Goal: Task Accomplishment & Management: Manage account settings

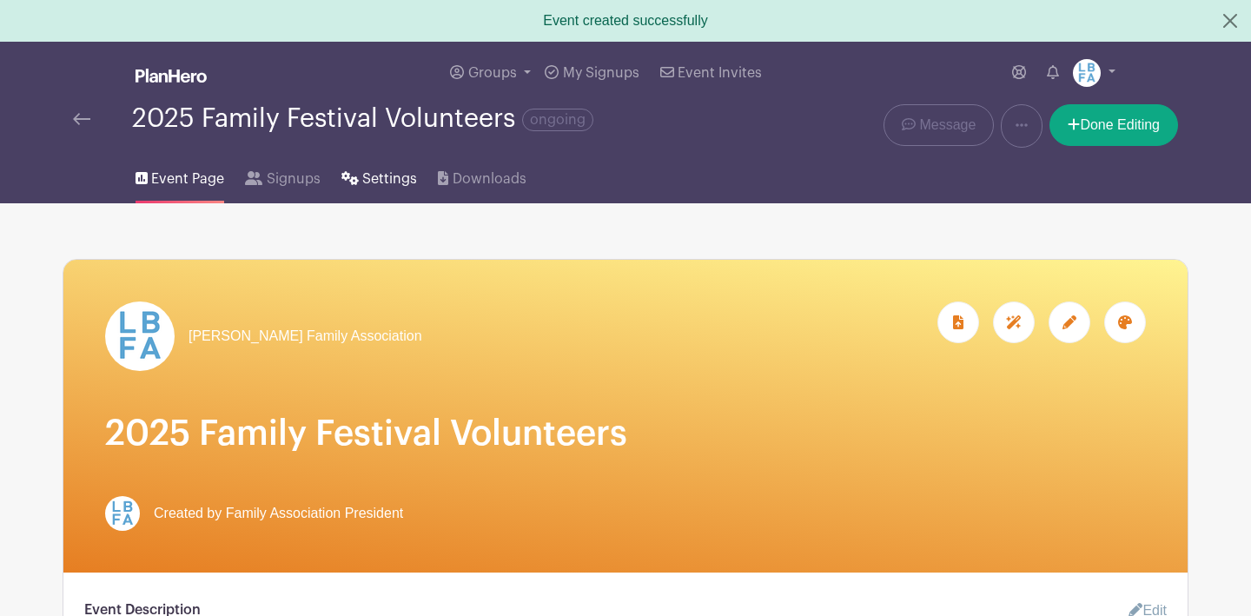
click at [398, 179] on span "Settings" at bounding box center [389, 179] width 55 height 21
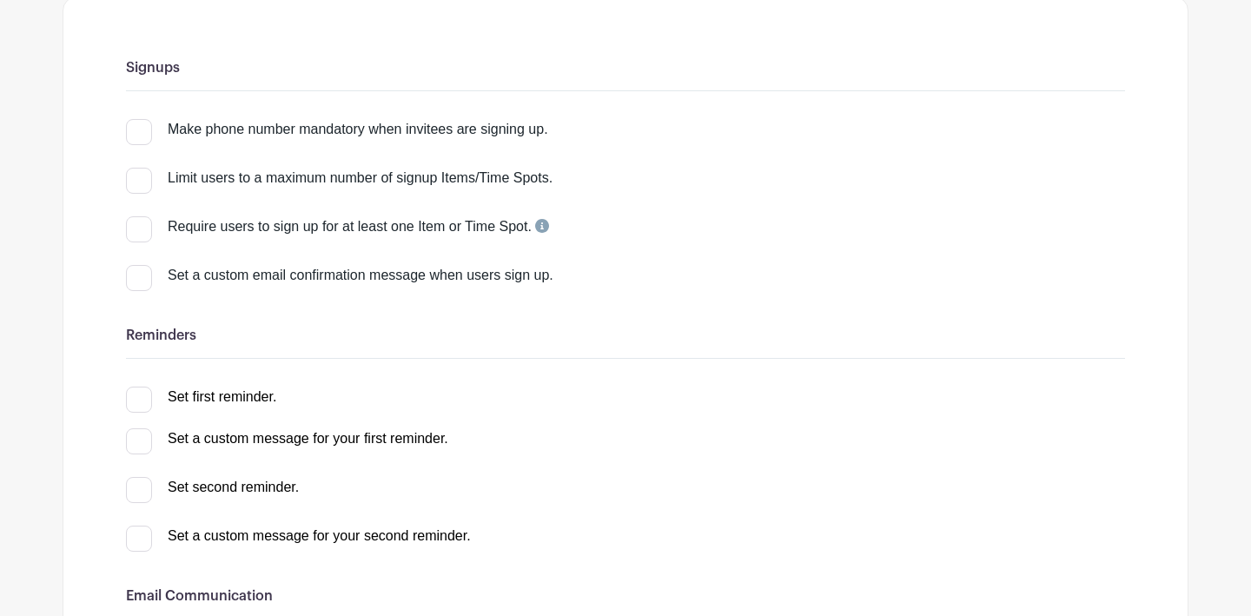
scroll to position [223, 0]
click at [141, 398] on div at bounding box center [139, 397] width 26 height 26
click at [137, 395] on input "Set first reminder." at bounding box center [131, 389] width 11 height 11
checkbox input "true"
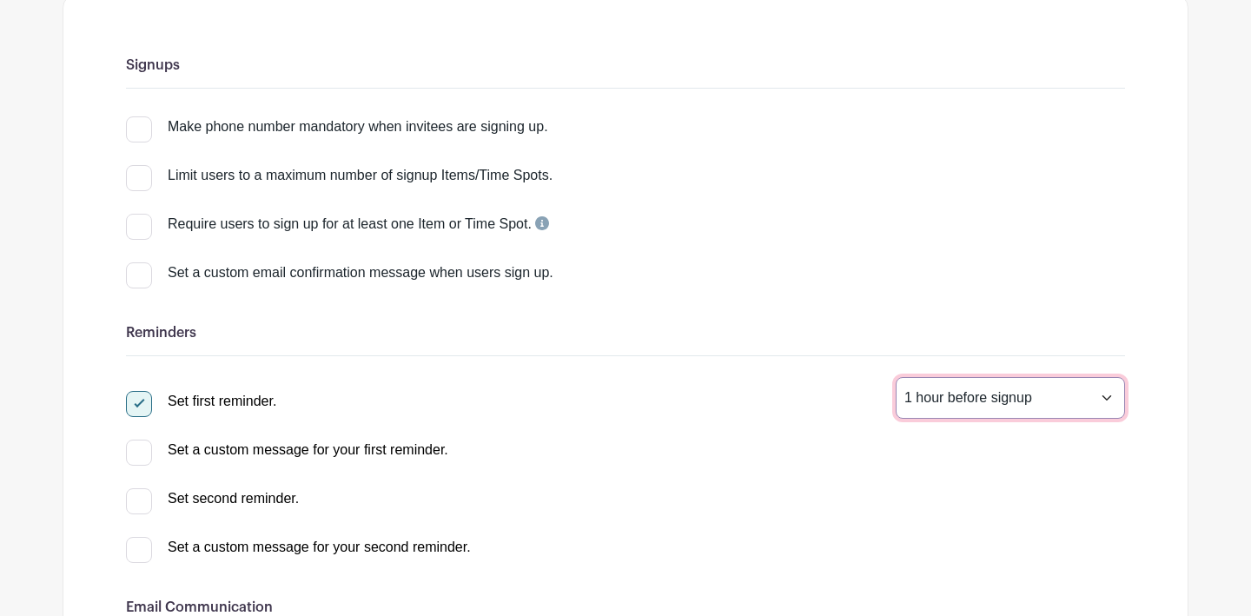
select select "48"
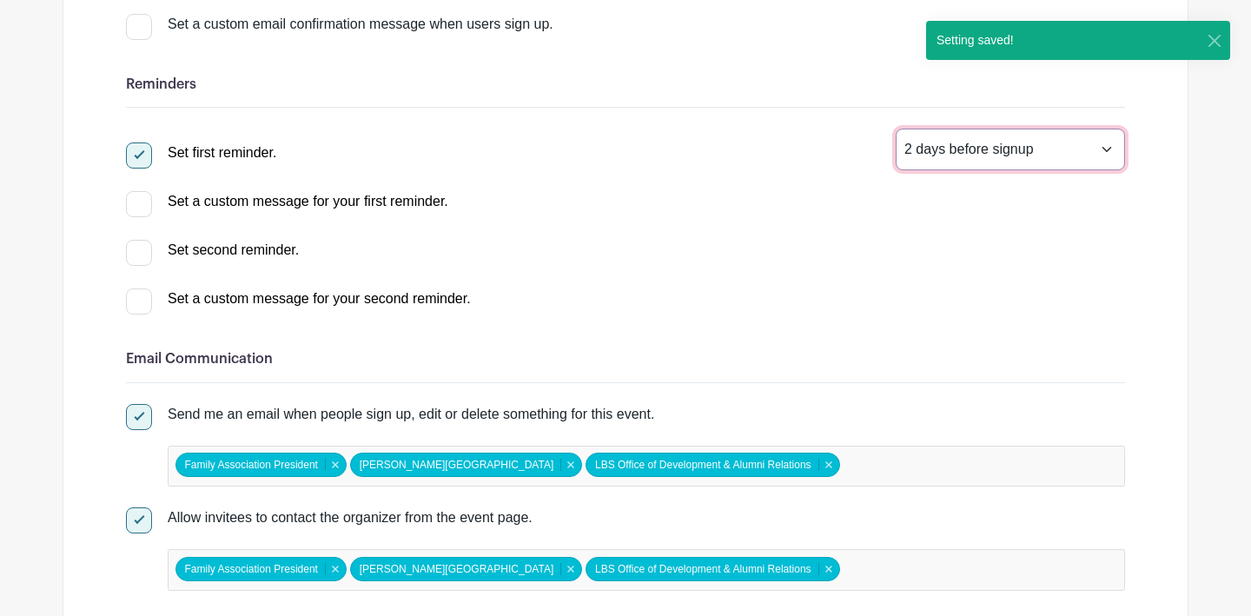
scroll to position [475, 0]
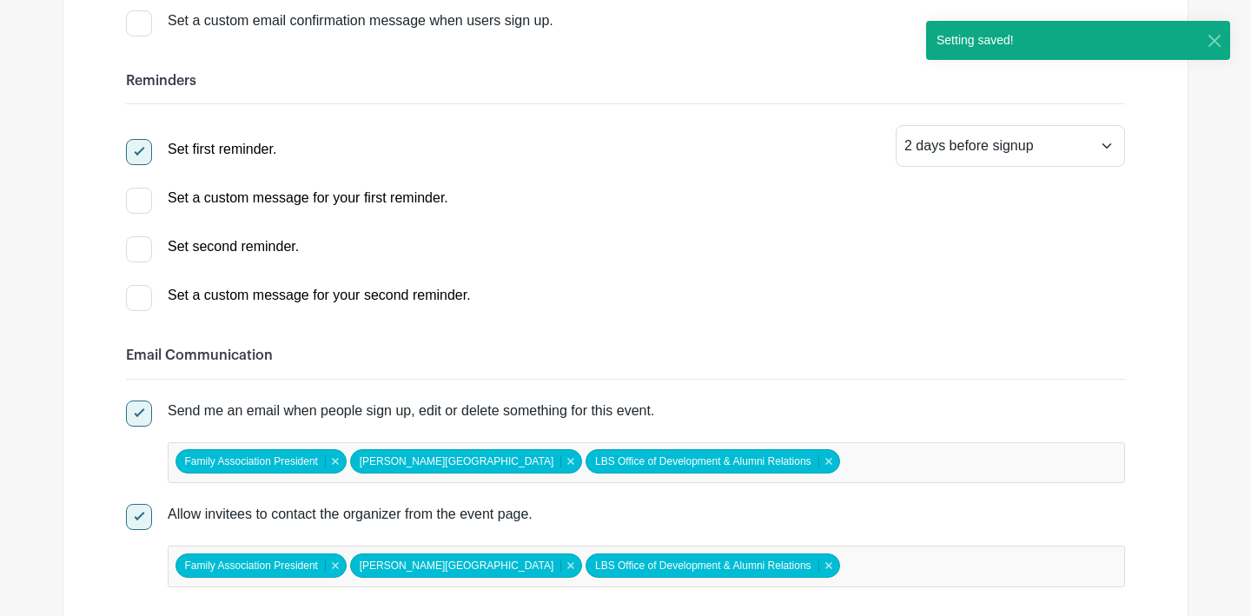
click at [139, 203] on div at bounding box center [139, 201] width 26 height 26
click at [137, 199] on input "Set a custom message for your first reminder." at bounding box center [131, 193] width 11 height 11
checkbox input "true"
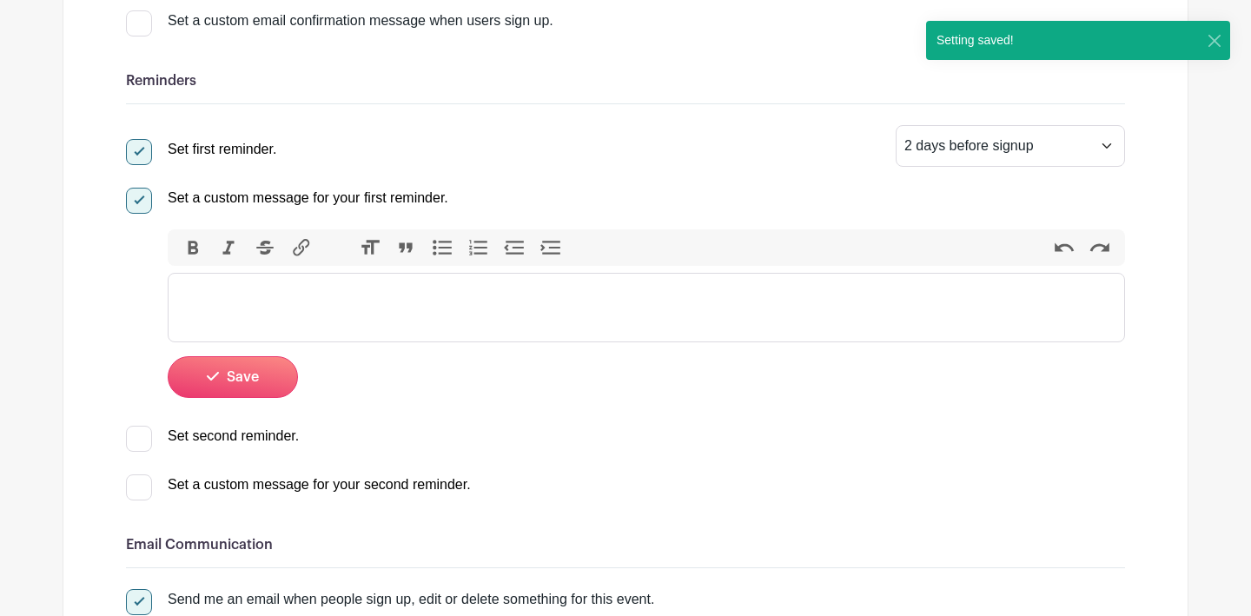
click at [292, 284] on trix-editor at bounding box center [646, 307] width 957 height 69
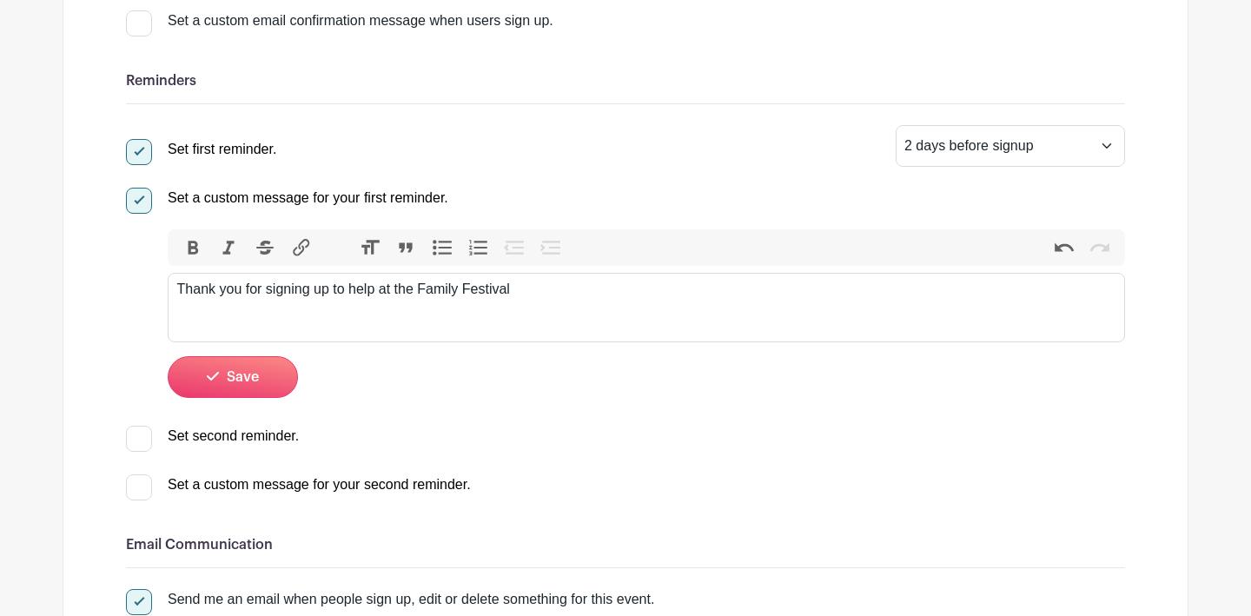
click at [420, 288] on div "Thank you for signing up to help at the Family Festival" at bounding box center [646, 289] width 939 height 21
click at [641, 292] on div "Thank you for signing up to help at the Lagauna [PERSON_NAME] Family Festival" at bounding box center [646, 289] width 939 height 21
type trix-editor "<div>Thank you for signing up to help at the Lagauna [PERSON_NAME] Family Festi…"
click at [217, 379] on icon "submit" at bounding box center [213, 376] width 12 height 14
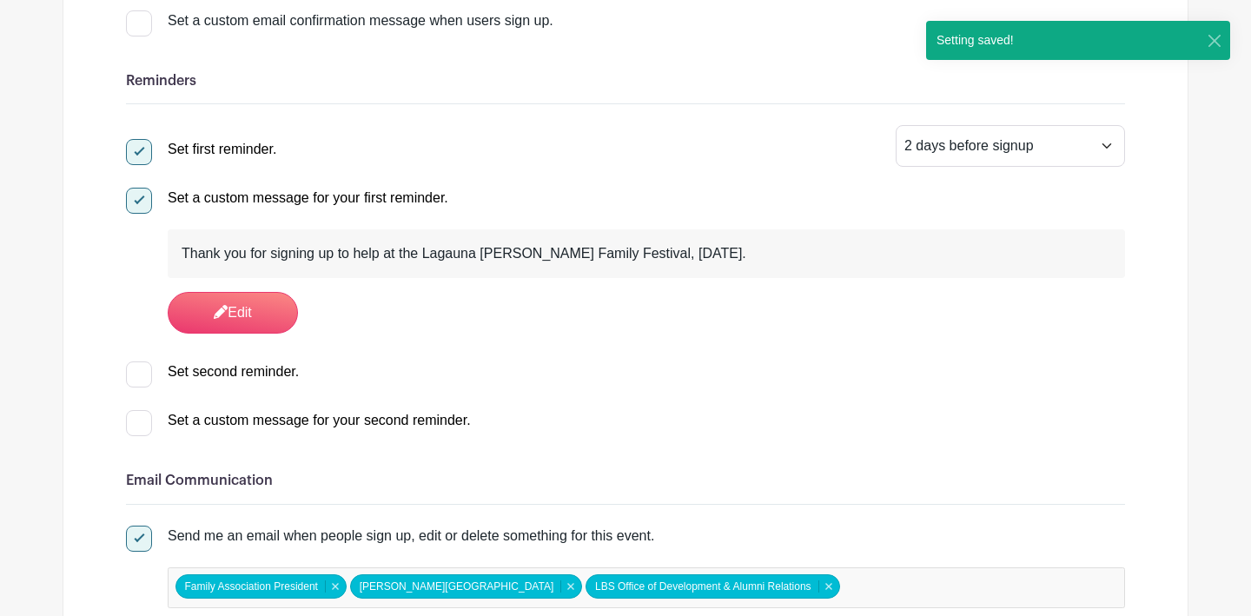
click at [203, 373] on div "Set second reminder." at bounding box center [233, 371] width 131 height 21
click at [137, 373] on input "Set second reminder." at bounding box center [131, 366] width 11 height 11
checkbox input "true"
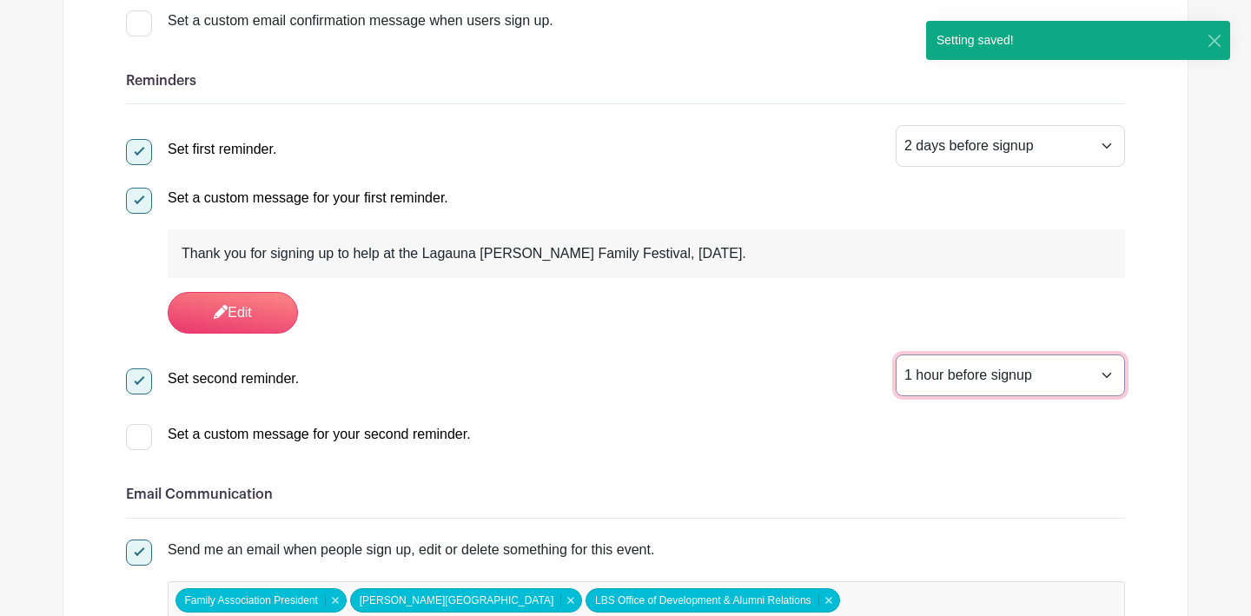
select select "5"
click at [221, 436] on div "Set a custom message for your second reminder." at bounding box center [319, 434] width 303 height 21
click at [137, 435] on input "Set a custom message for your second reminder." at bounding box center [131, 429] width 11 height 11
checkbox input "true"
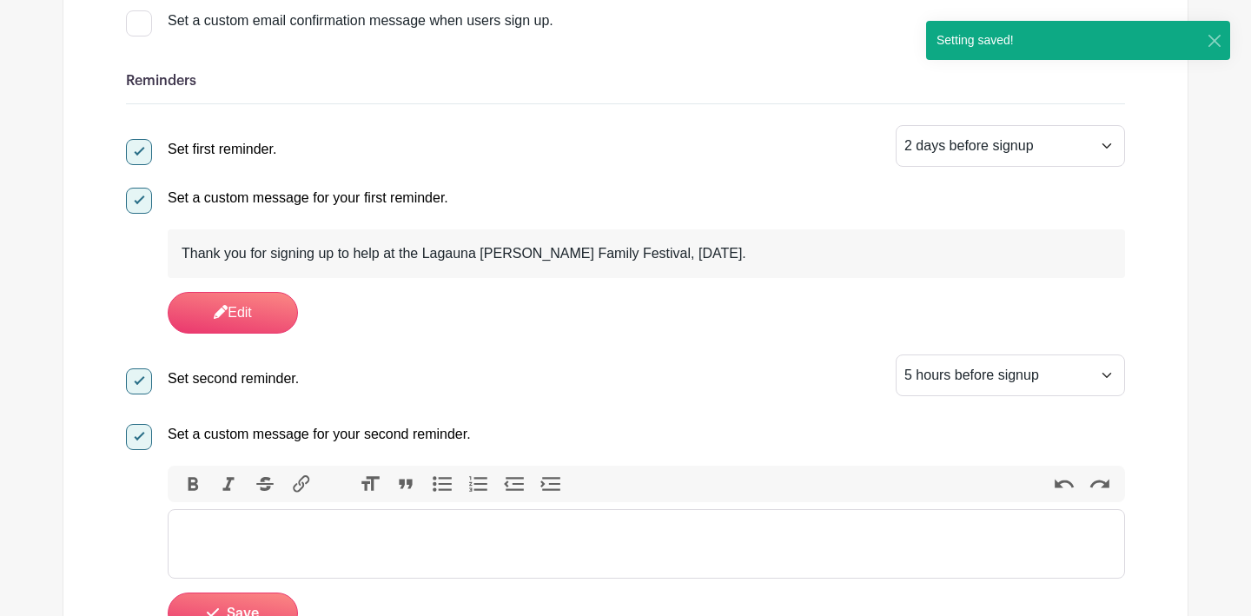
click at [193, 522] on trix-editor at bounding box center [646, 543] width 957 height 69
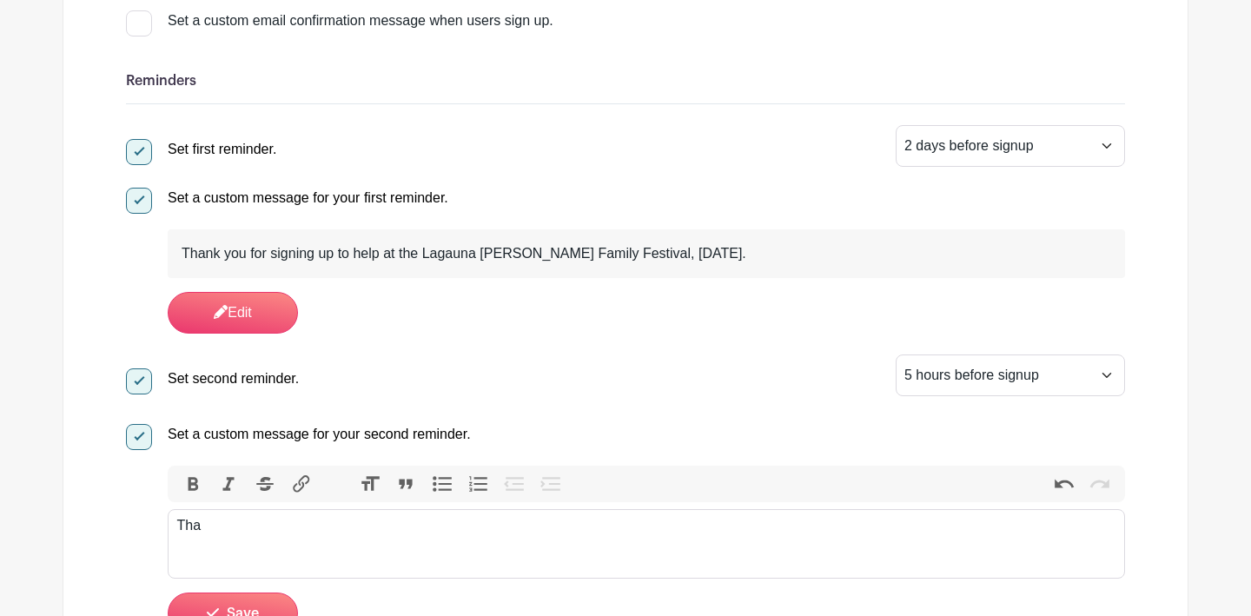
type trix-editor "<div>T</div>"
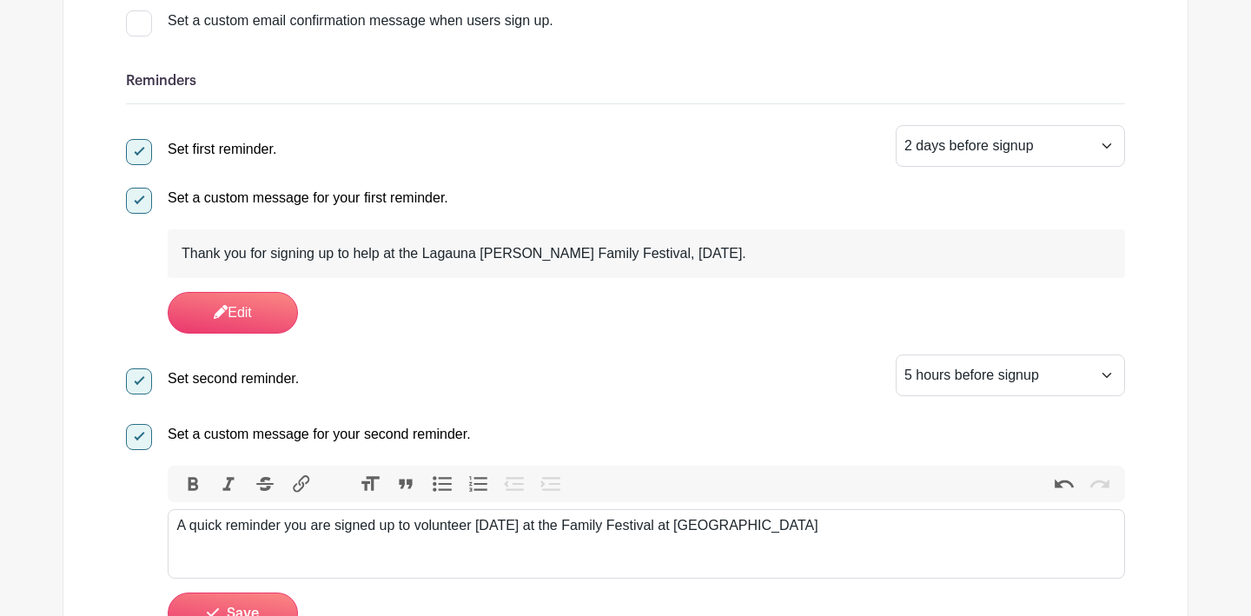
click at [663, 530] on div "A quick reminder you are signed up to volunteer [DATE] at the Family Festival a…" at bounding box center [646, 525] width 939 height 21
click at [655, 527] on div "A quick reminder you are signed up to volunteer [DATE] at the Family Festival a…" at bounding box center [646, 525] width 939 height 21
click at [812, 528] on div "A quick reminder you are signed up to volunteer [DATE] at the Family Festival o…" at bounding box center [646, 525] width 939 height 21
type trix-editor "<div>A quick reminder you are signed up to volunteer [DATE] at the Family Festi…"
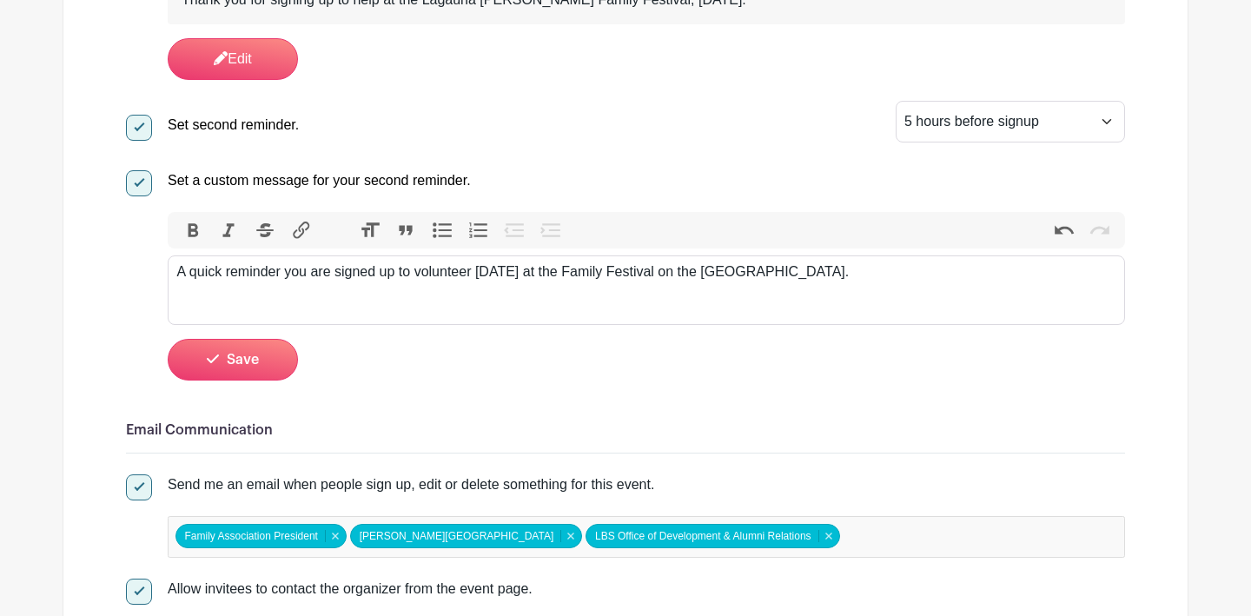
scroll to position [737, 0]
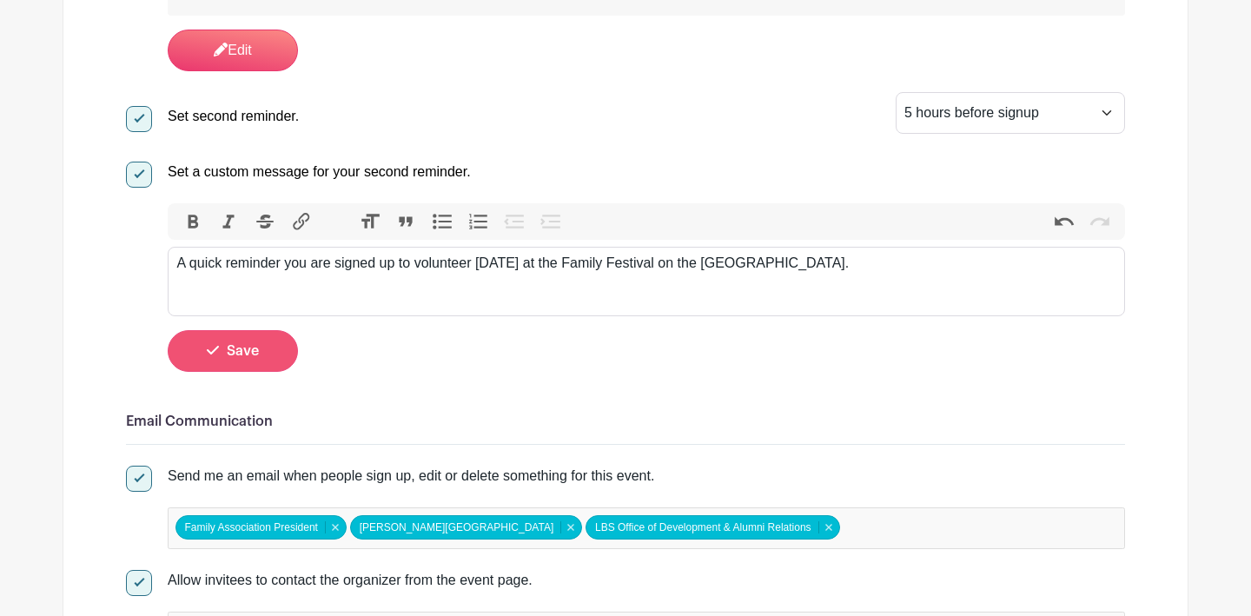
click at [232, 358] on span "Save" at bounding box center [243, 351] width 32 height 14
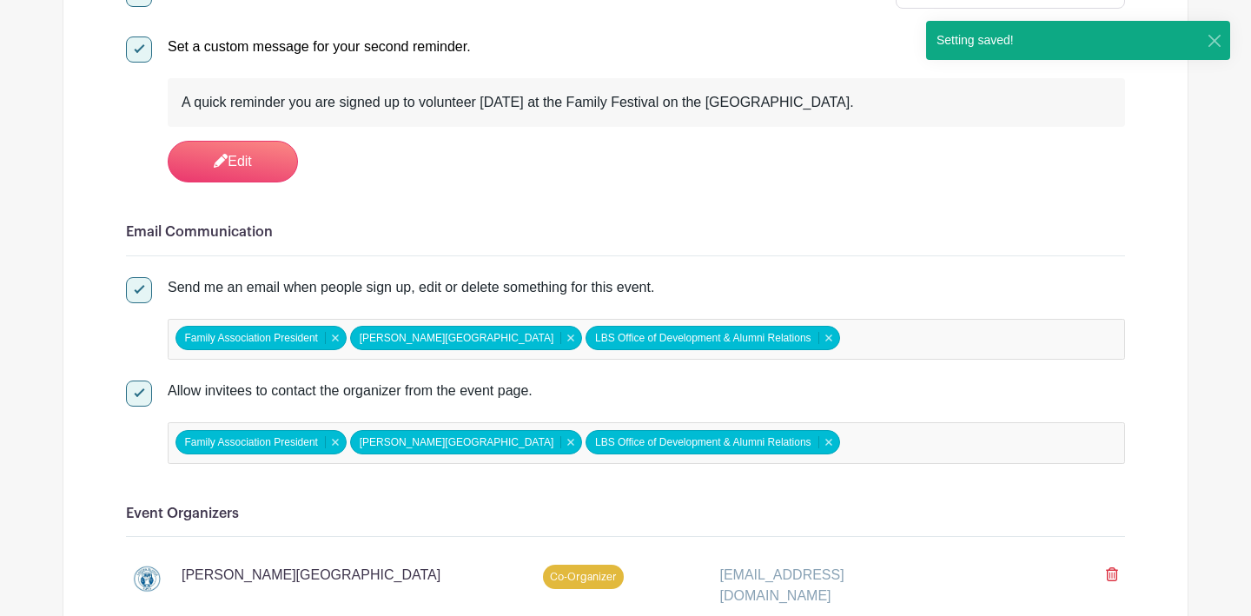
scroll to position [874, 0]
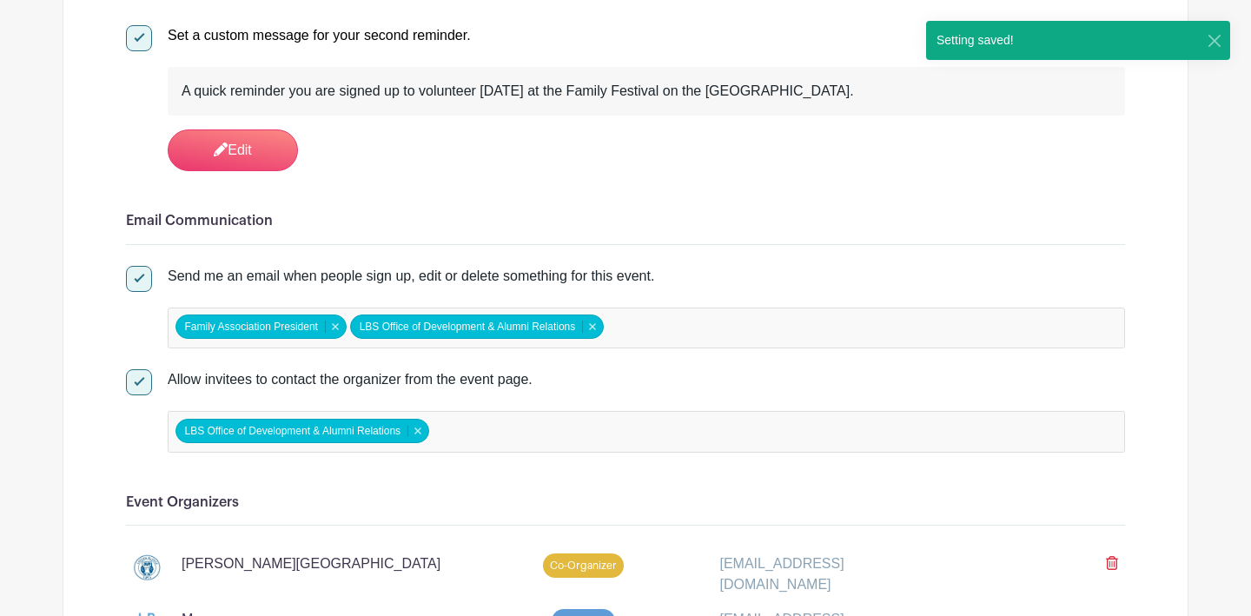
click at [530, 429] on input "false" at bounding box center [510, 431] width 154 height 25
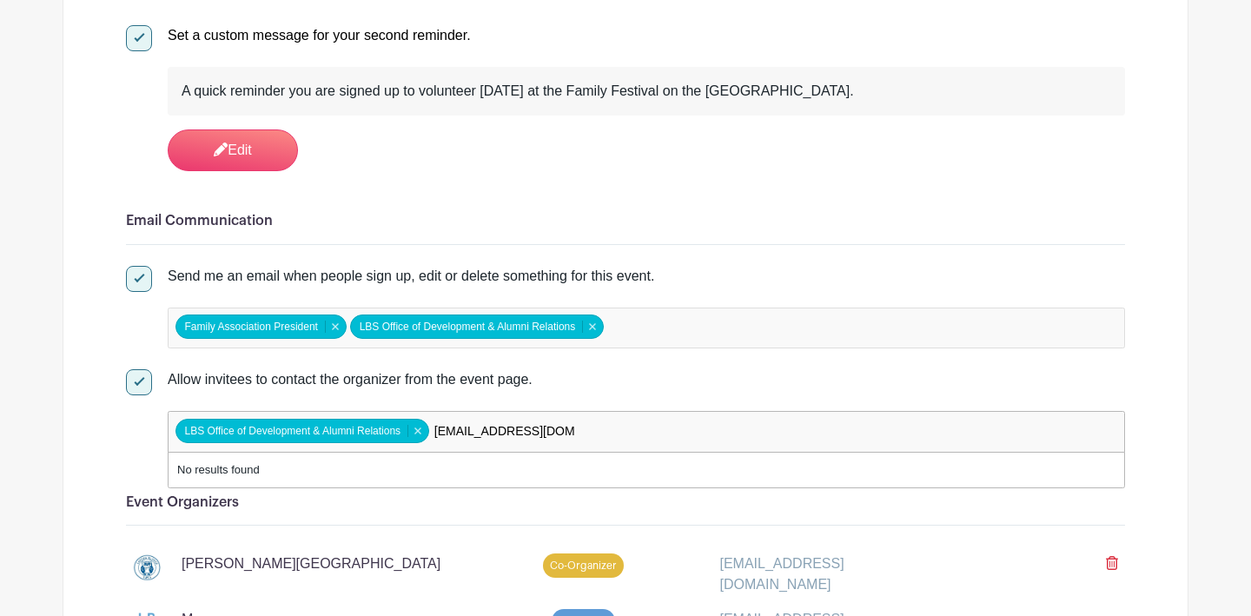
type input "[EMAIL_ADDRESS][DOMAIN_NAME]"
click at [628, 466] on div "No results found" at bounding box center [646, 470] width 955 height 35
click at [672, 442] on div "LBS Office of Development &amp; Alumni Relations LBS Office of Development & Al…" at bounding box center [646, 432] width 957 height 42
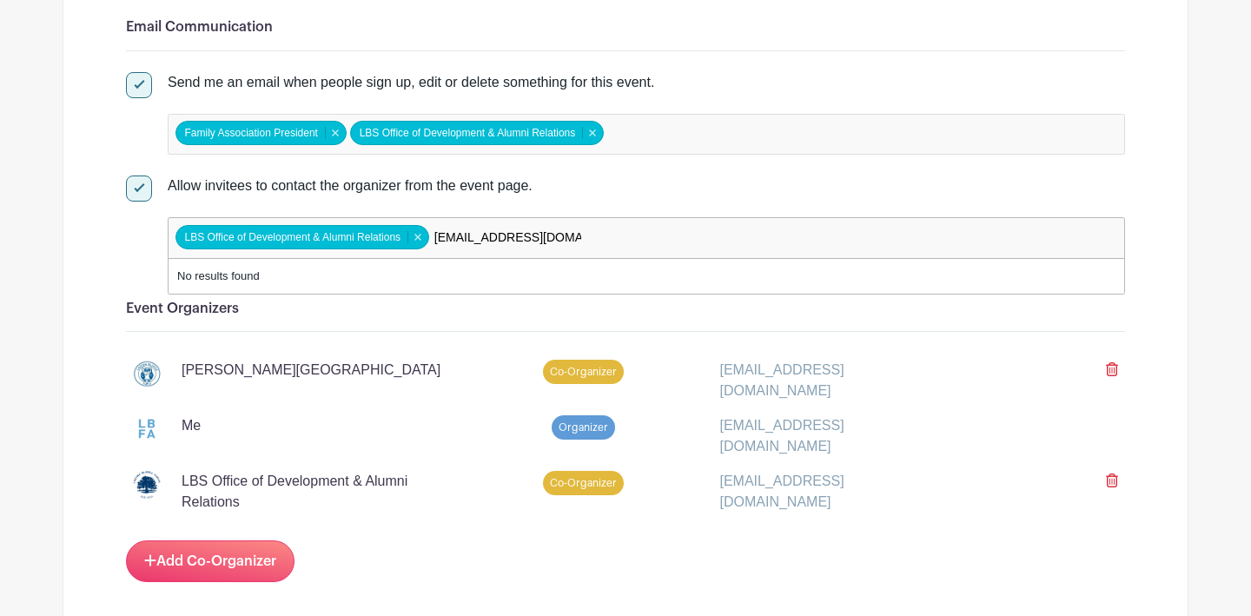
scroll to position [1074, 0]
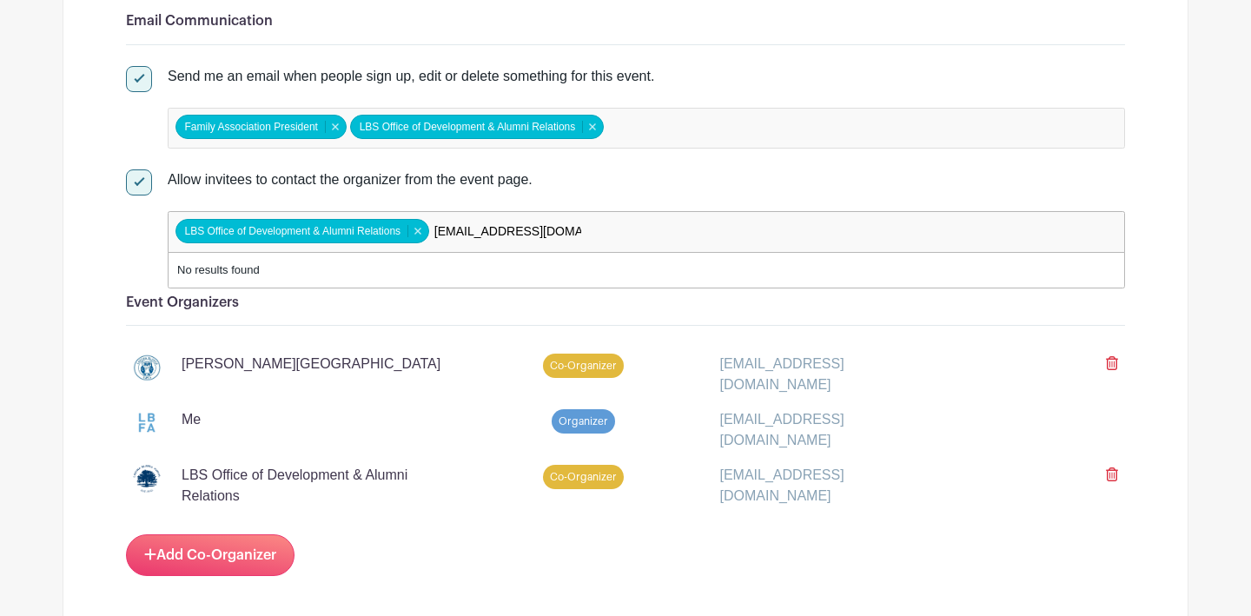
drag, startPoint x: 566, startPoint y: 237, endPoint x: 367, endPoint y: 236, distance: 198.9
click at [367, 236] on div "LBS Office of Development &amp; Alumni Relations LBS Office of Development & Al…" at bounding box center [646, 232] width 957 height 42
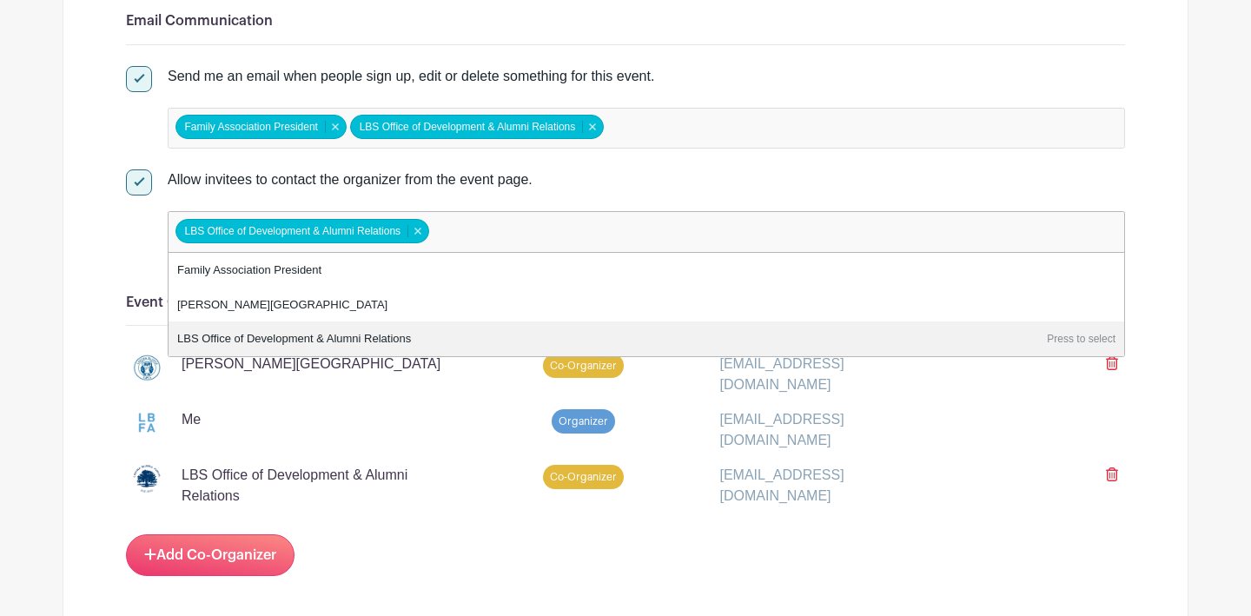
click at [439, 445] on div "Me" at bounding box center [289, 430] width 335 height 42
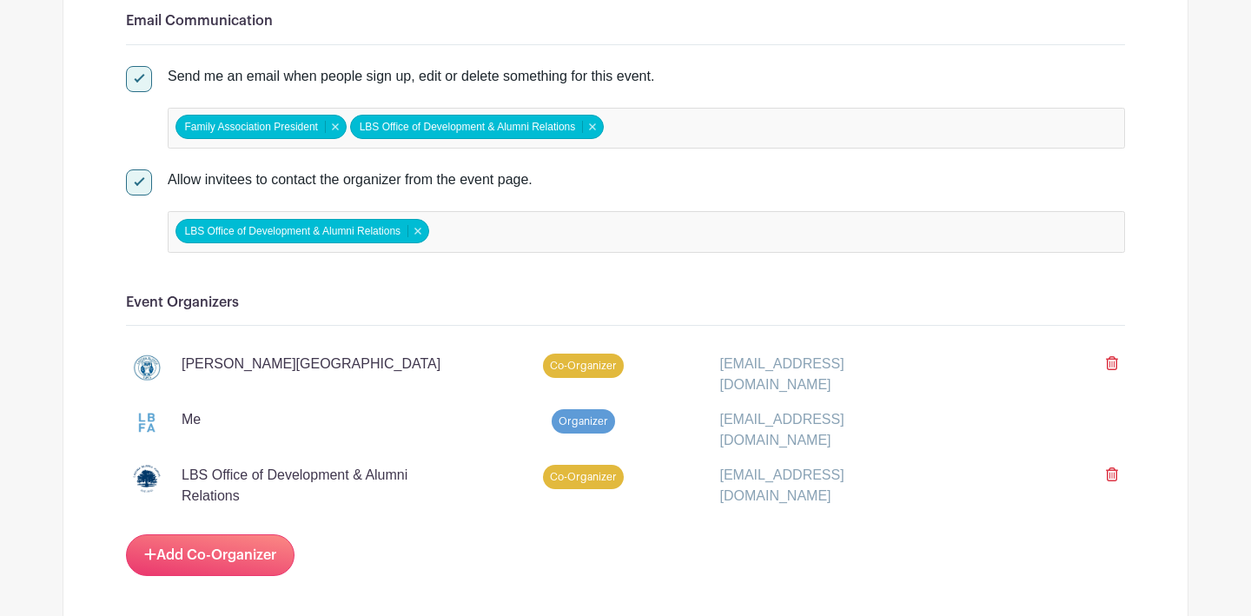
click at [476, 233] on div "LBS Office of Development &amp; Alumni Relations LBS Office of Development & Al…" at bounding box center [646, 232] width 957 height 42
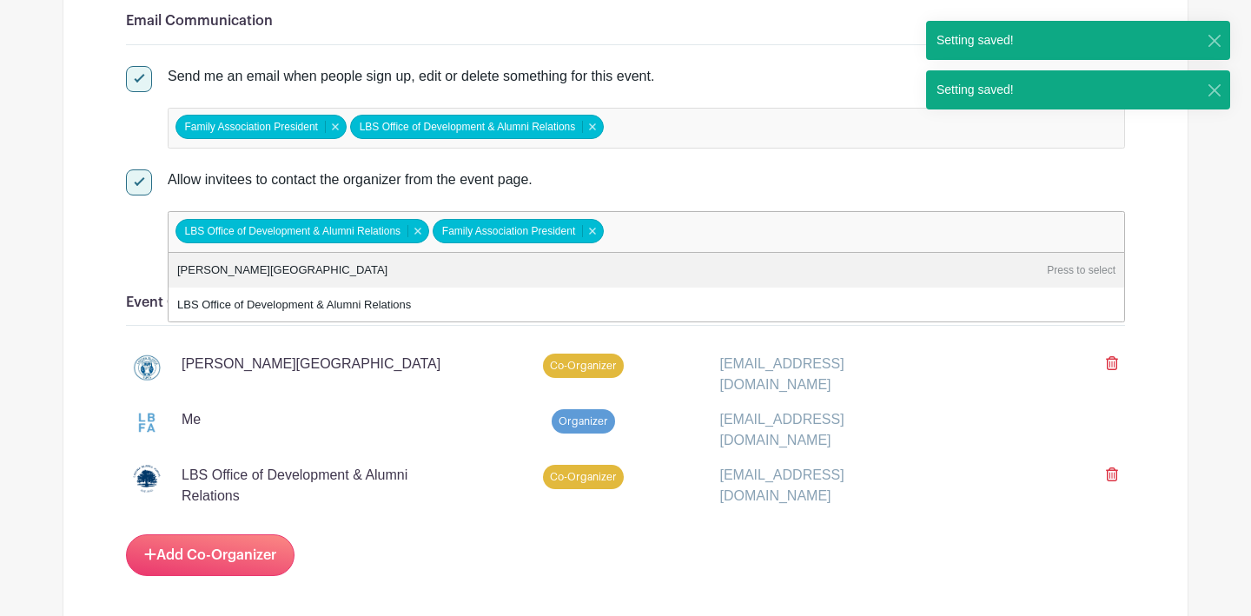
click at [661, 236] on div "LBS Office of Development &amp; Alumni Relations Family Association President L…" at bounding box center [646, 232] width 957 height 42
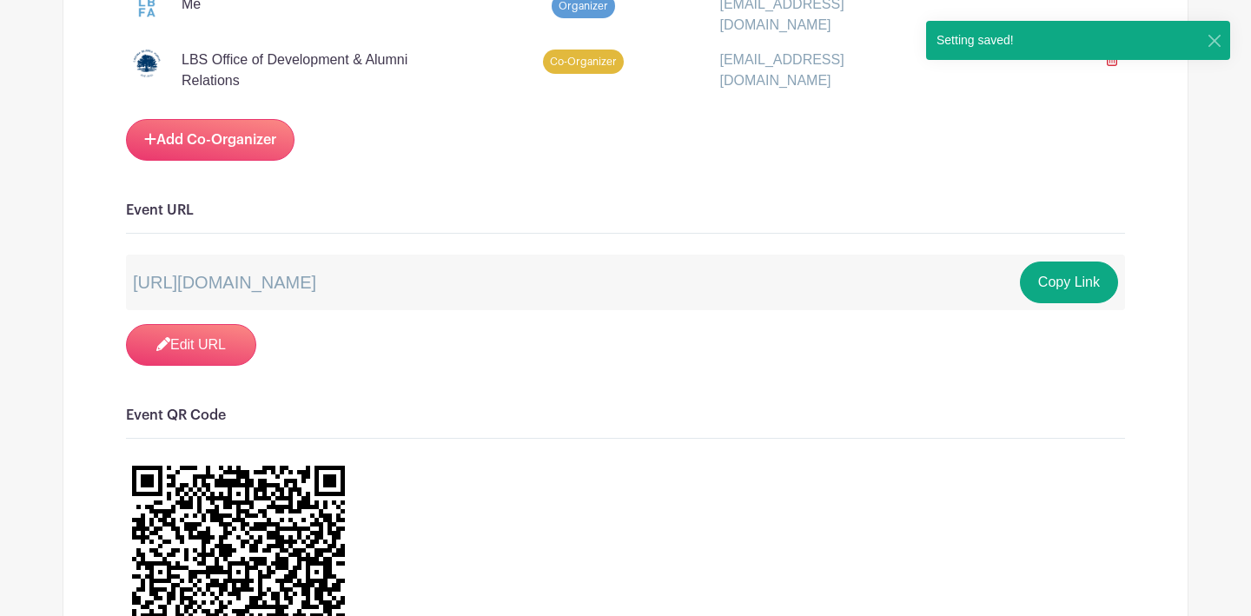
scroll to position [1510, 0]
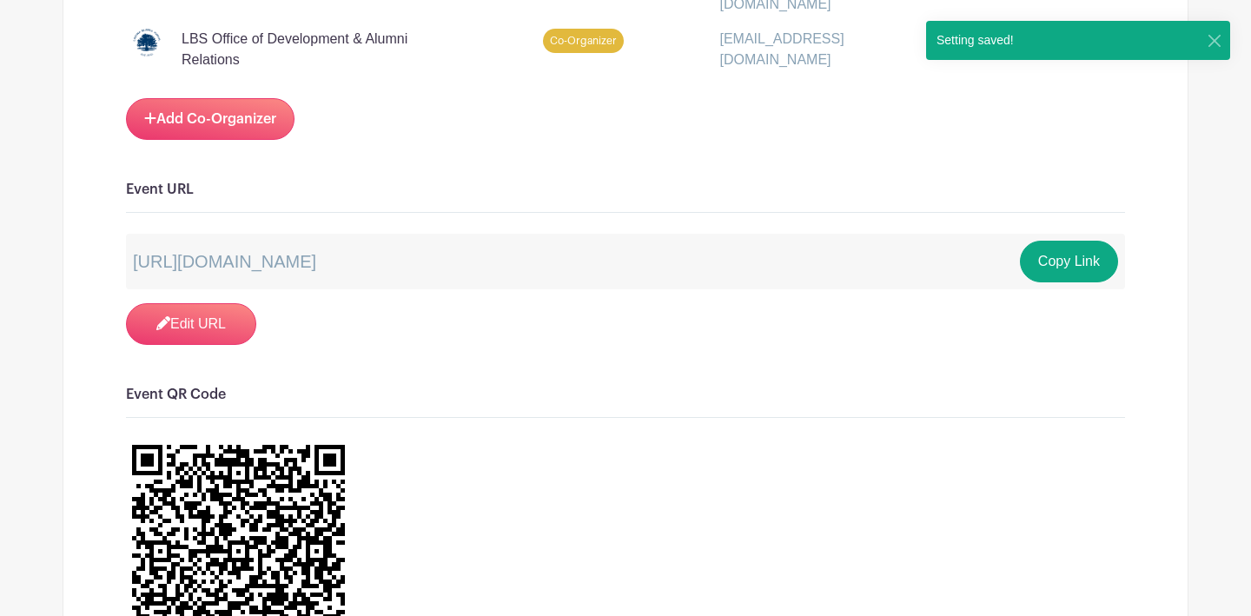
click at [671, 461] on div at bounding box center [625, 552] width 999 height 226
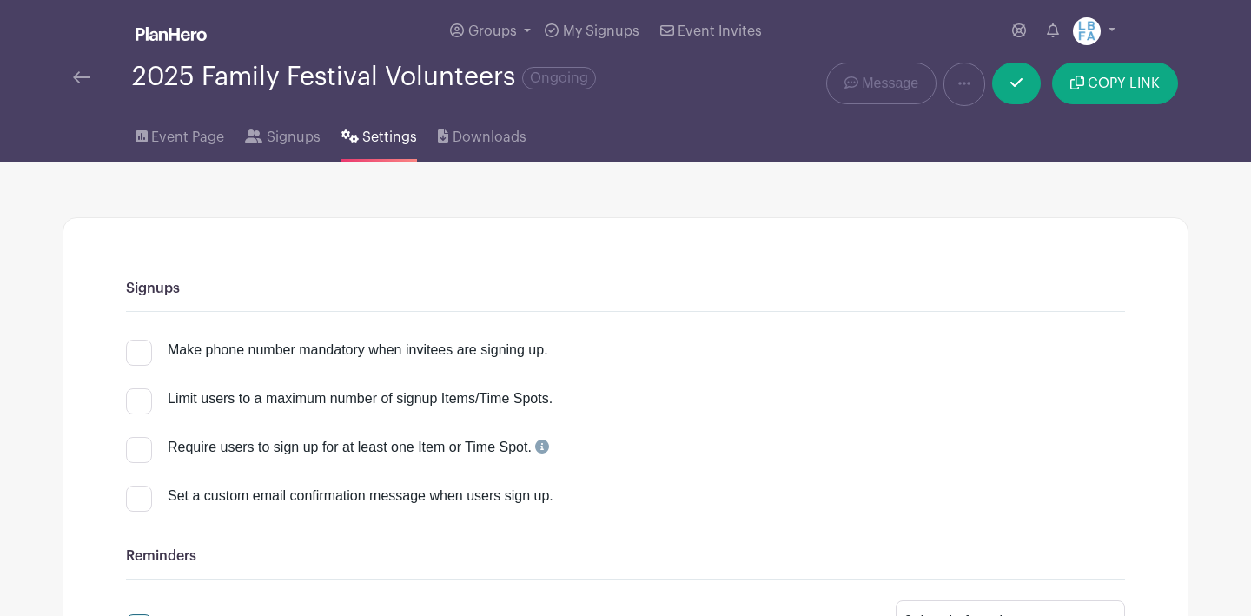
scroll to position [0, 0]
click at [88, 83] on img at bounding box center [81, 77] width 17 height 12
